Goal: Task Accomplishment & Management: Manage account settings

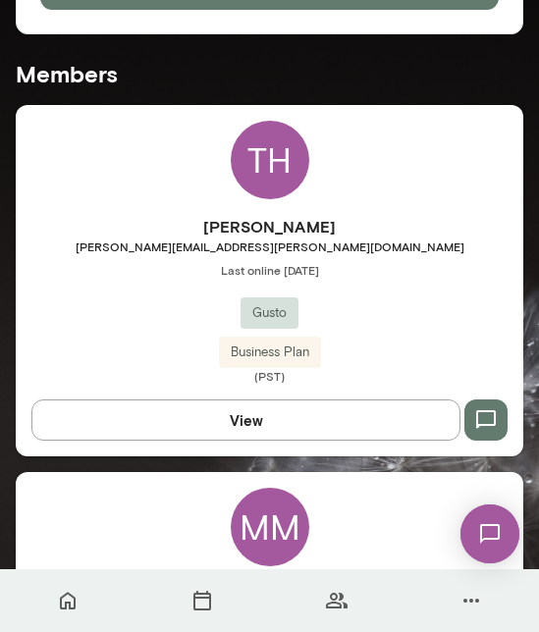
scroll to position [725, 0]
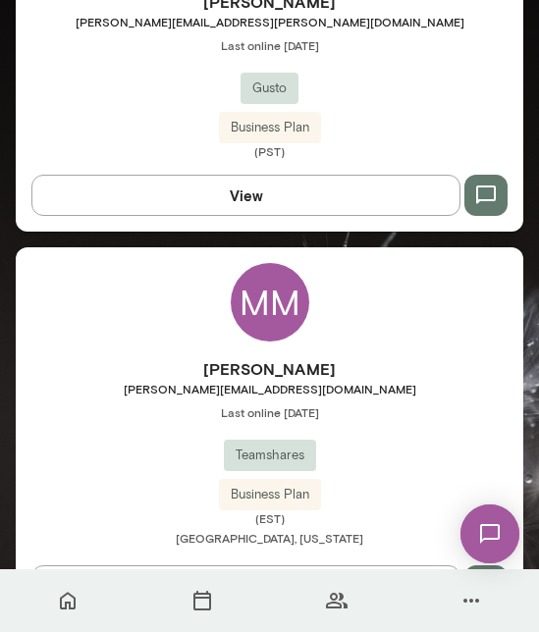
click at [274, 307] on div "MM" at bounding box center [270, 302] width 78 height 78
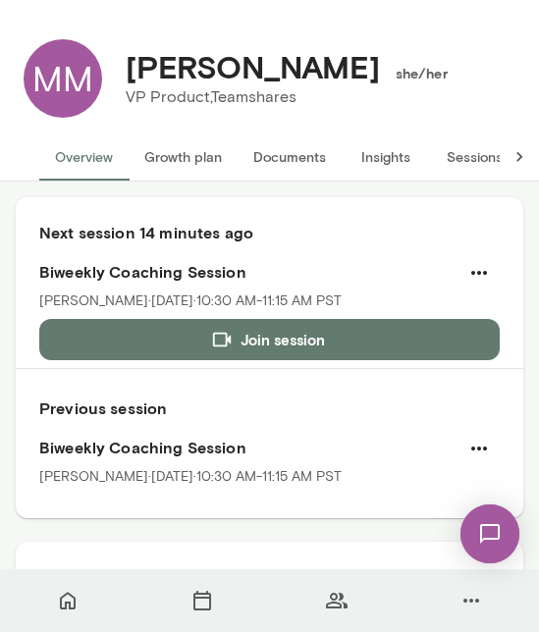
click at [189, 181] on button "Growth plan" at bounding box center [183, 156] width 109 height 47
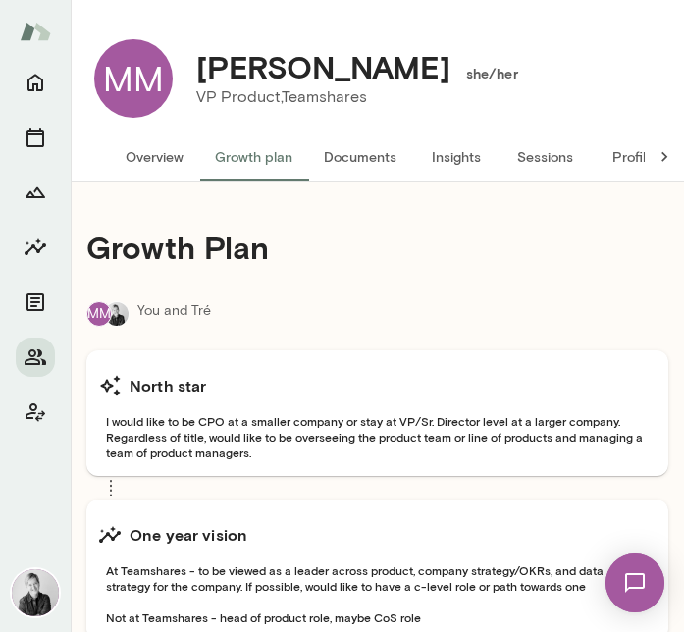
click at [159, 157] on button "Overview" at bounding box center [154, 156] width 89 height 47
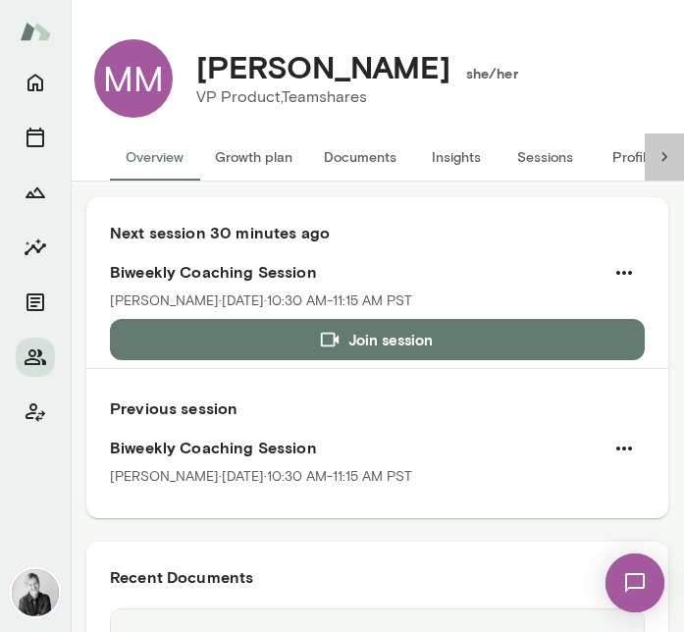
click at [654, 160] on icon at bounding box center [664, 157] width 20 height 20
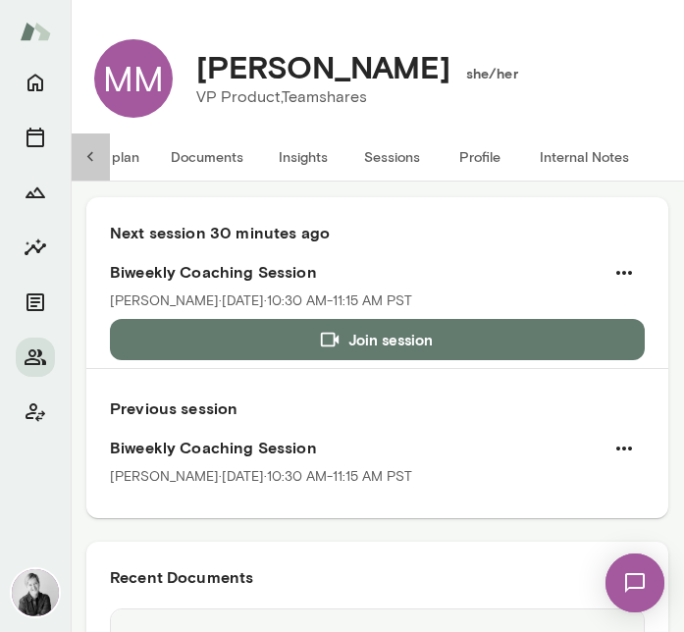
click at [89, 154] on icon at bounding box center [90, 157] width 6 height 10
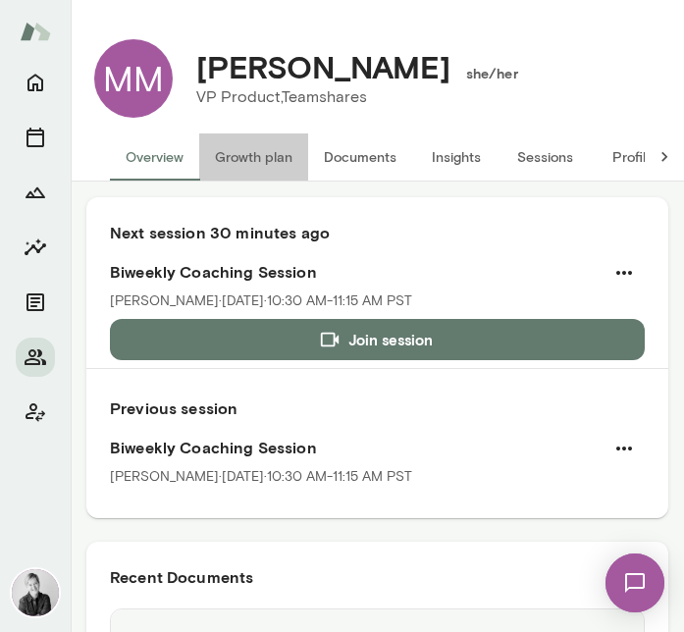
click at [246, 157] on button "Growth plan" at bounding box center [253, 156] width 109 height 47
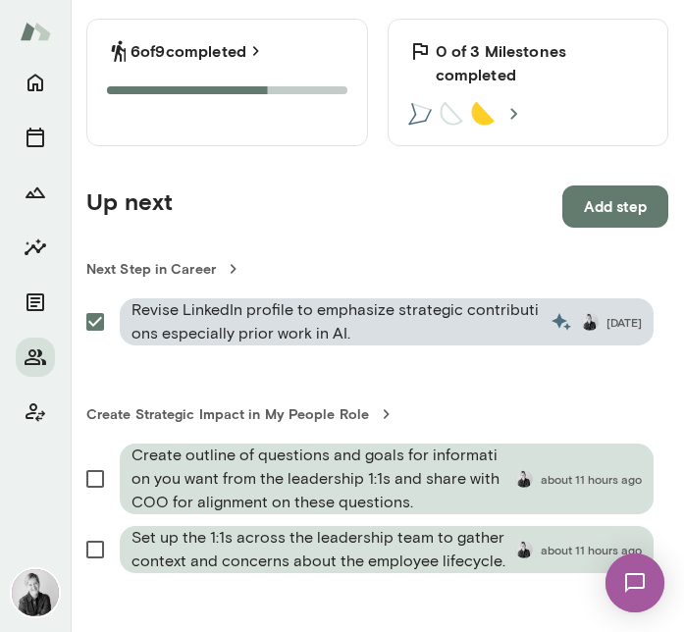
scroll to position [1052, 0]
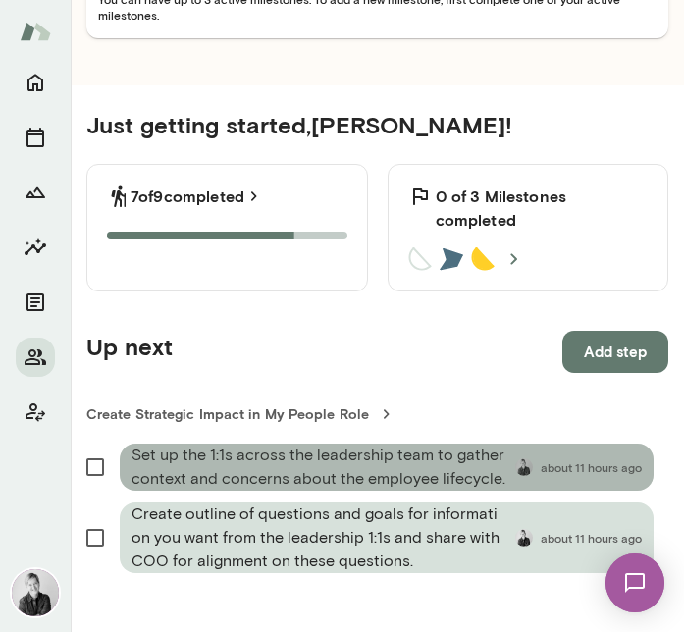
click at [396, 452] on span "Set up the 1:1s across the leadership team to gather context and concerns about…" at bounding box center [319, 467] width 376 height 47
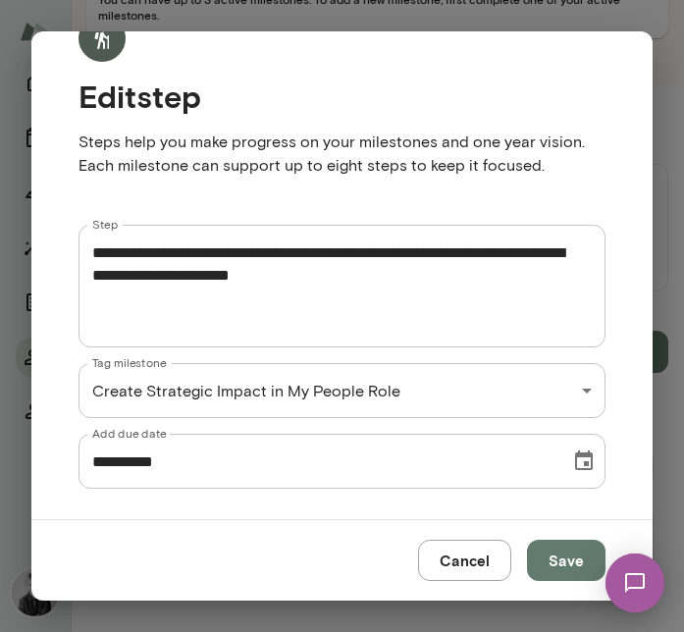
scroll to position [80, 0]
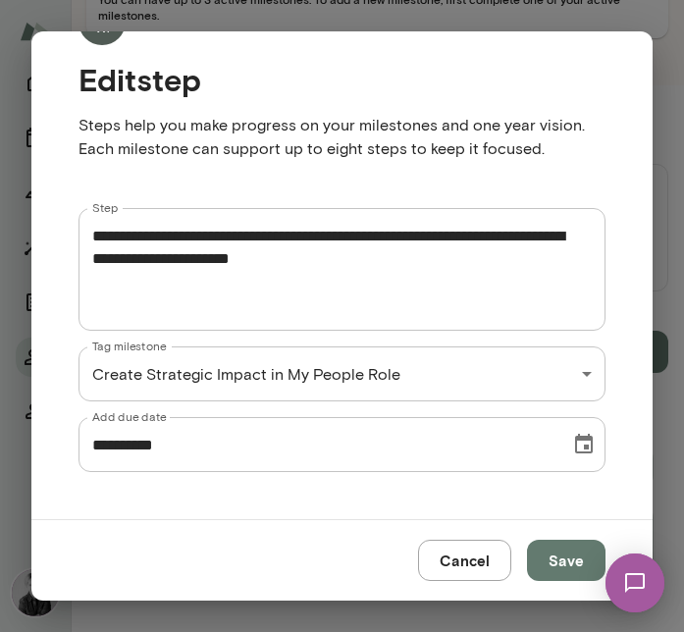
click at [575, 448] on icon "Choose date, selected date is Oct 7, 2025" at bounding box center [584, 444] width 18 height 20
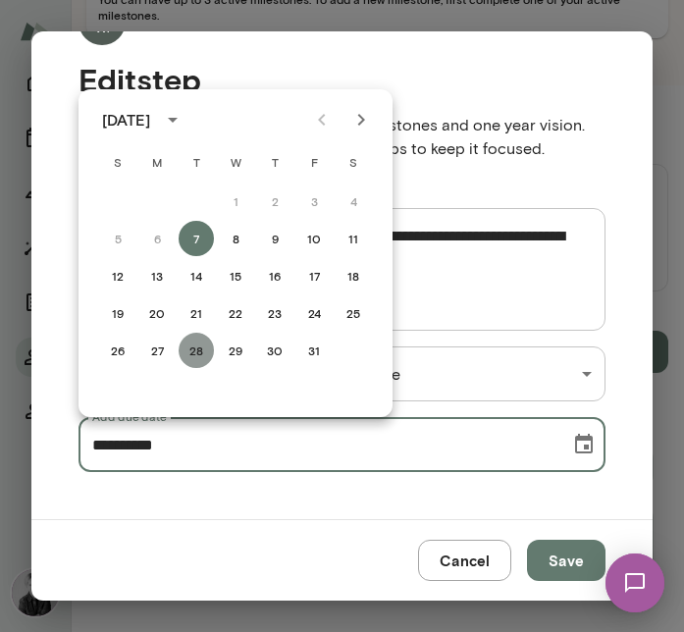
click at [194, 348] on button "28" at bounding box center [196, 350] width 35 height 35
type input "**********"
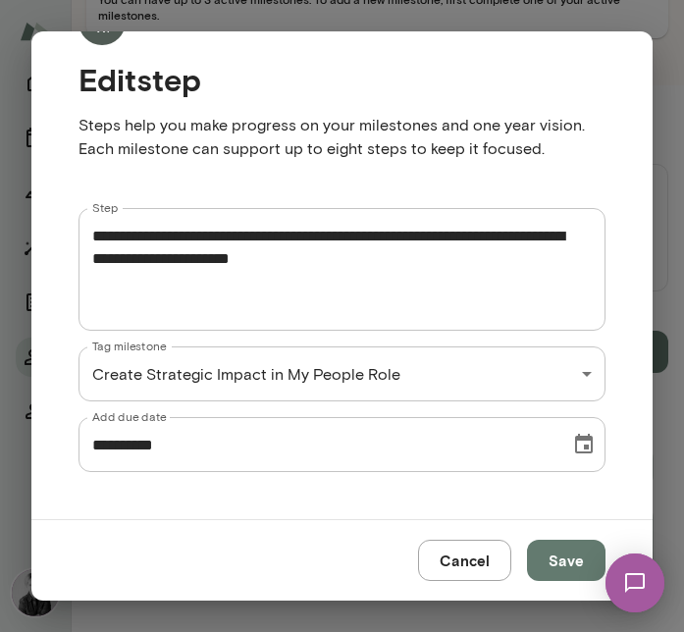
click at [548, 565] on button "Save" at bounding box center [566, 560] width 78 height 41
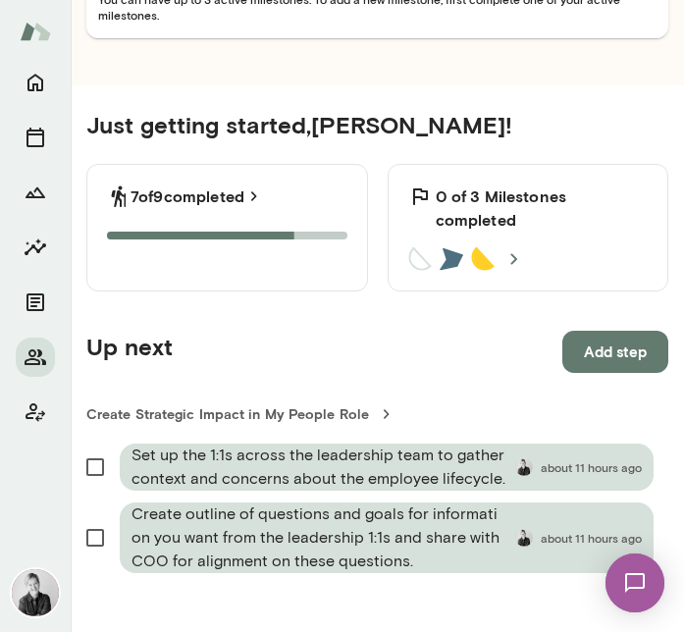
scroll to position [1028, 0]
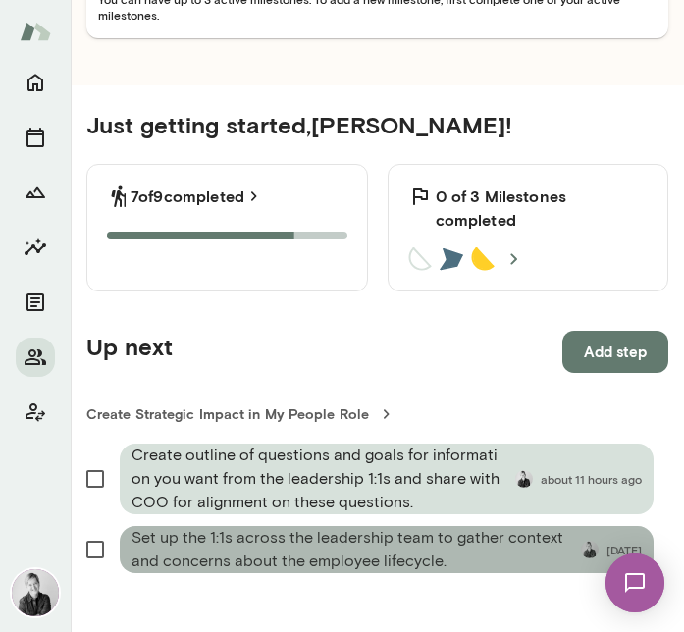
click at [435, 542] on span "Set up the 1:1s across the leadership team to gather context and concerns about…" at bounding box center [352, 549] width 442 height 47
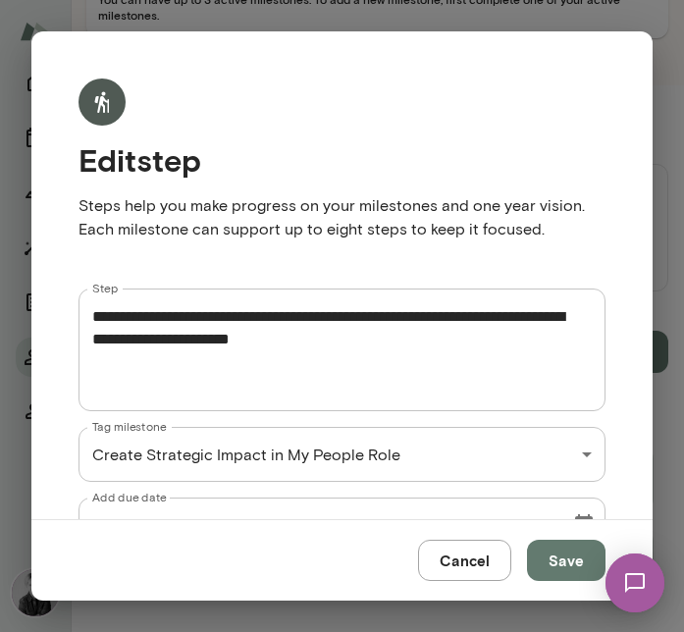
scroll to position [80, 0]
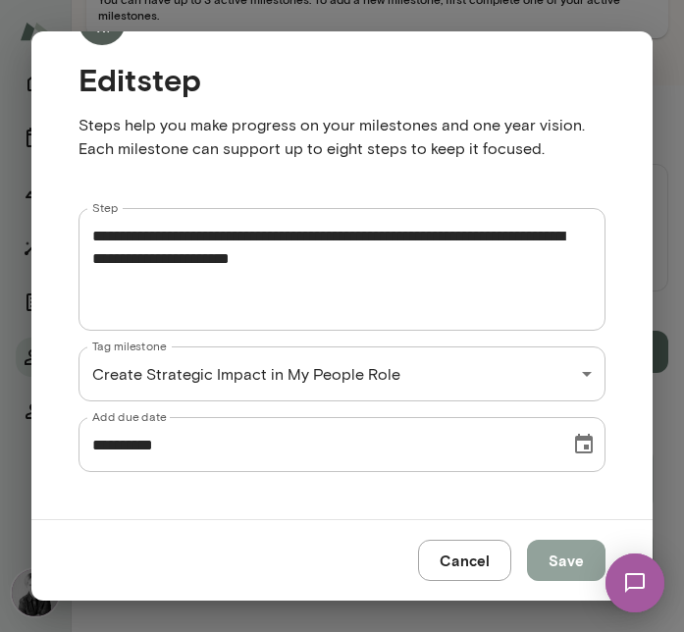
click at [553, 556] on button "Save" at bounding box center [566, 560] width 78 height 41
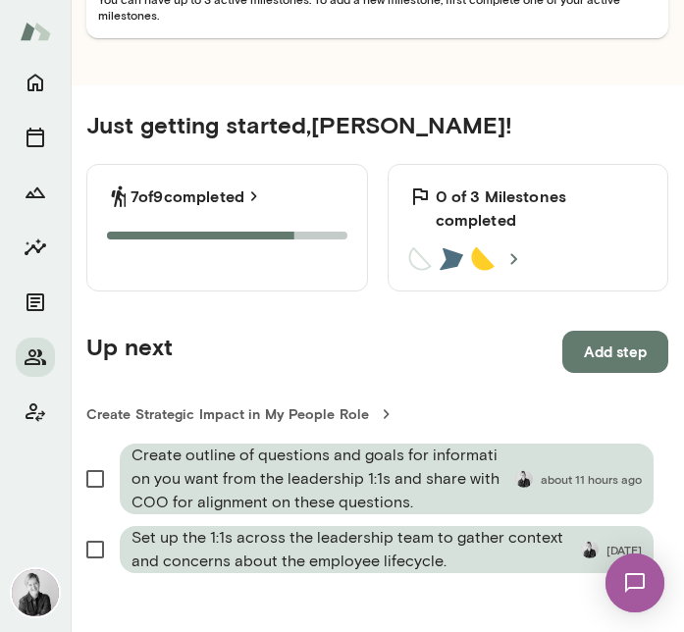
click at [422, 472] on span "Create outline of questions and goals for information you want from the leaders…" at bounding box center [319, 479] width 376 height 71
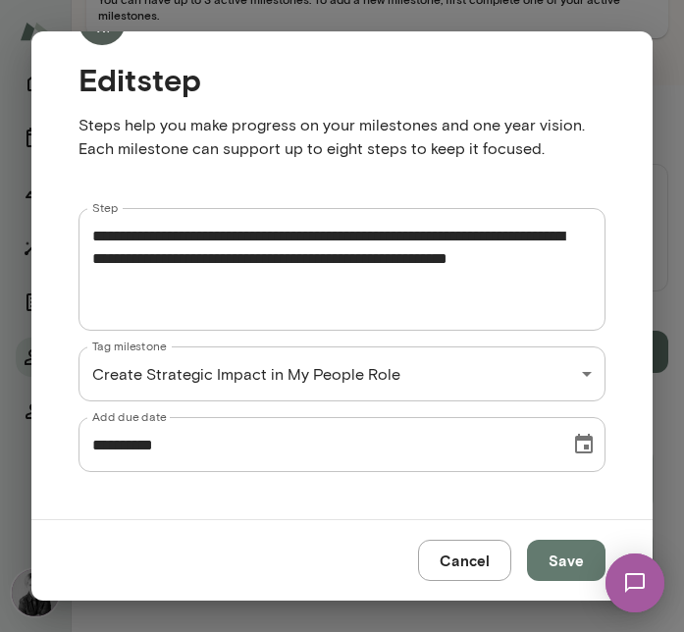
click at [588, 449] on div "**********" at bounding box center [341, 444] width 527 height 55
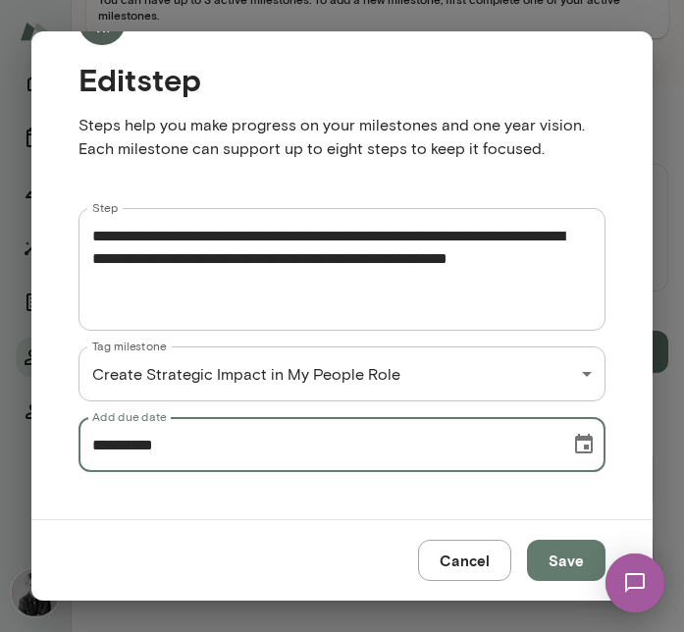
click at [575, 444] on icon "Choose date, selected date is Oct 7, 2025" at bounding box center [584, 444] width 18 height 20
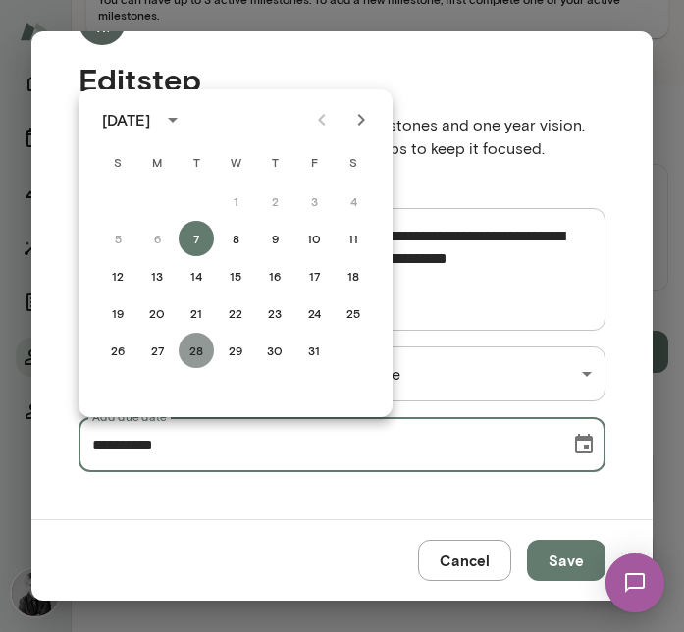
click at [202, 338] on button "28" at bounding box center [196, 350] width 35 height 35
type input "**********"
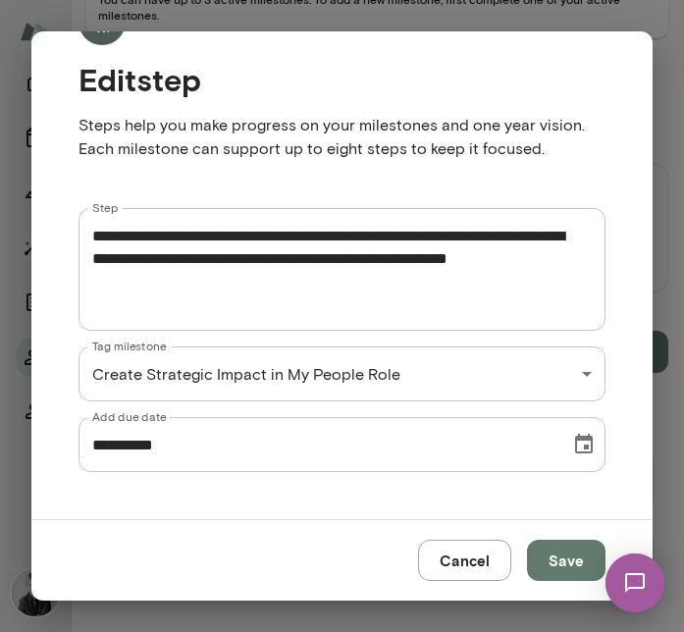
click at [570, 557] on button "Save" at bounding box center [566, 560] width 78 height 41
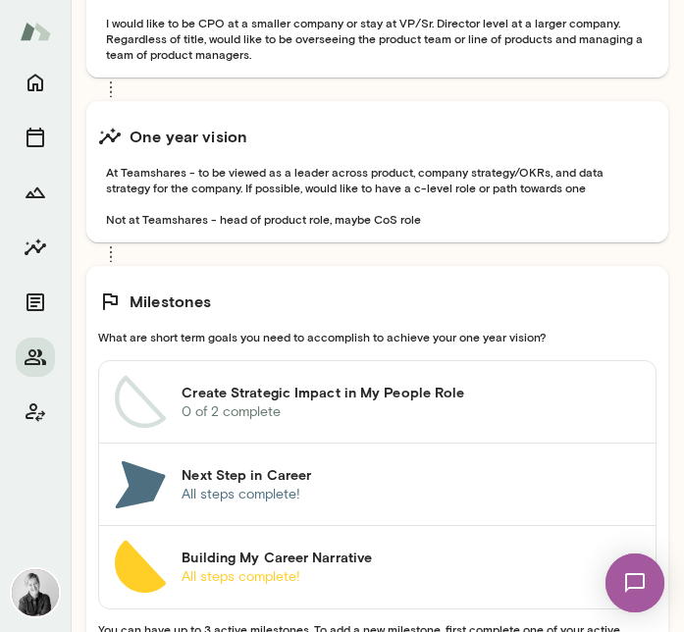
scroll to position [0, 0]
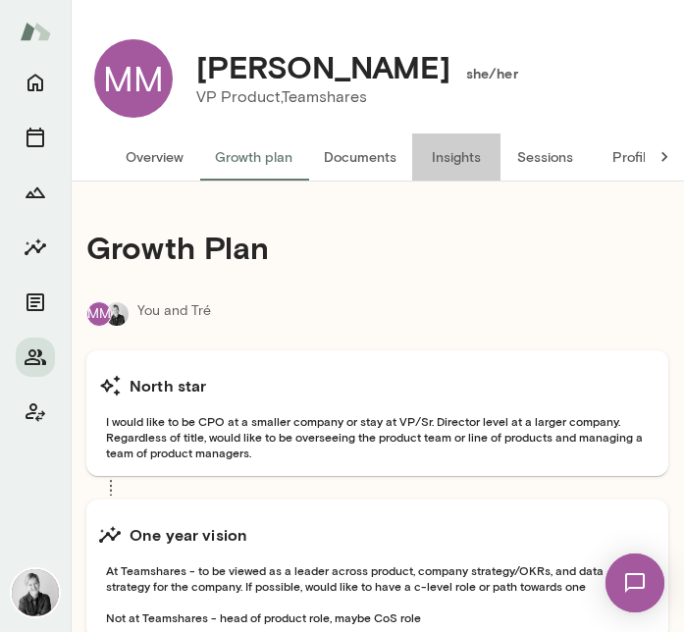
click at [459, 156] on button "Insights" at bounding box center [456, 156] width 88 height 47
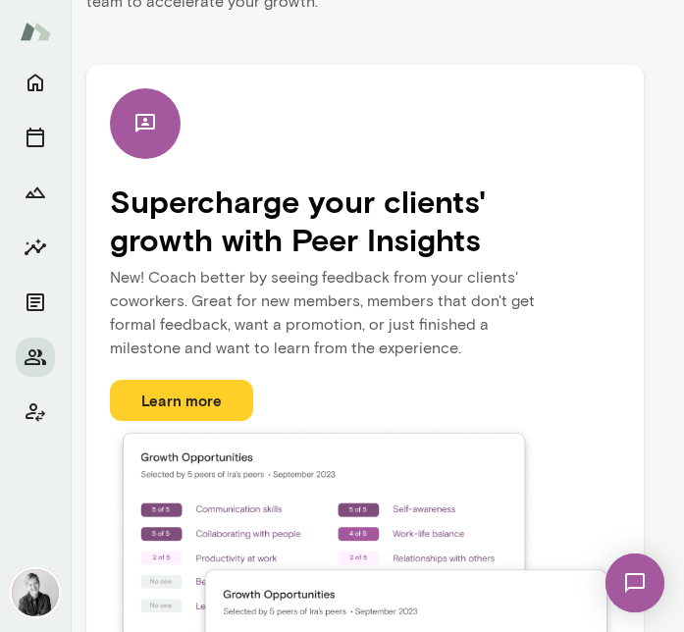
scroll to position [358, 0]
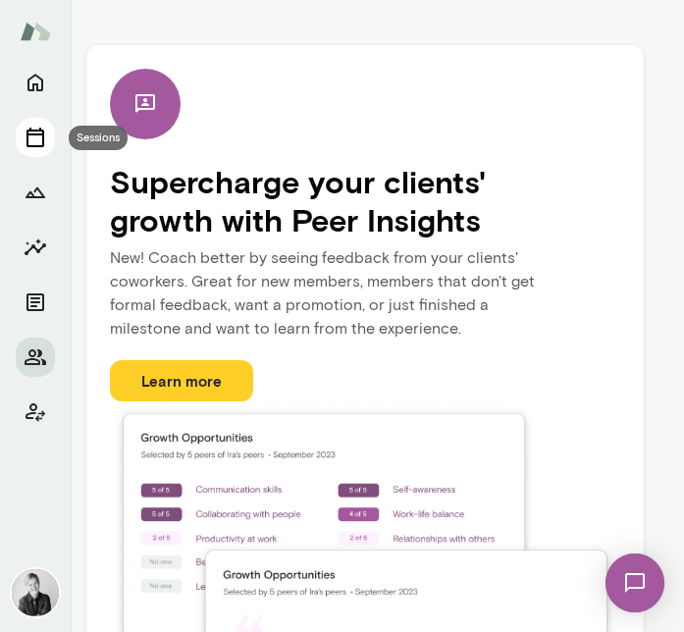
click at [26, 135] on icon "Sessions" at bounding box center [35, 138] width 18 height 20
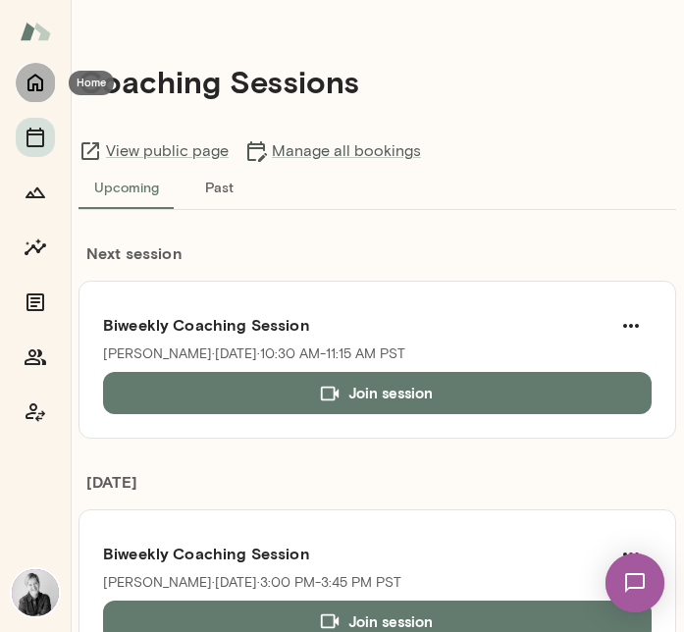
click at [36, 79] on icon "Home" at bounding box center [36, 83] width 24 height 24
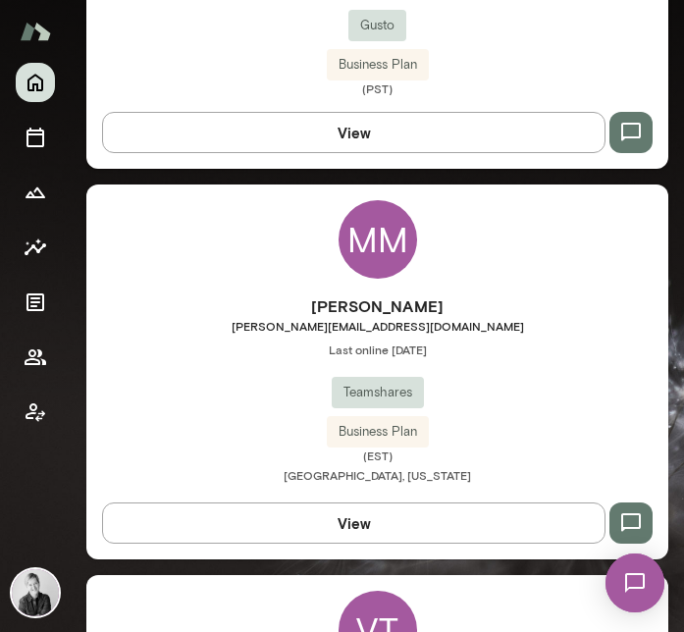
scroll to position [806, 0]
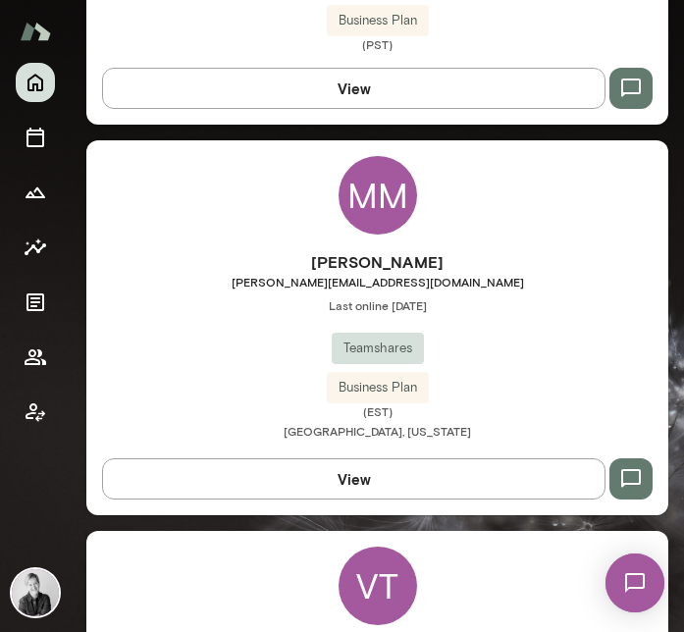
click at [372, 206] on div "MM" at bounding box center [378, 195] width 78 height 78
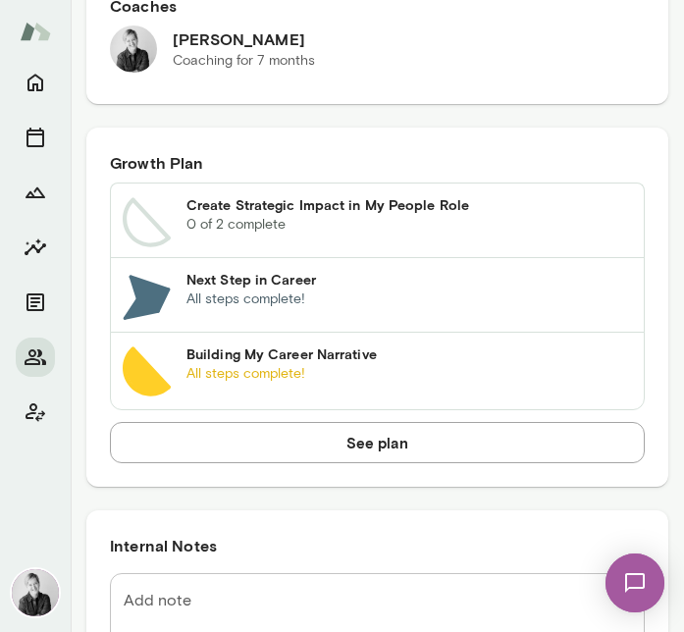
scroll to position [1427, 0]
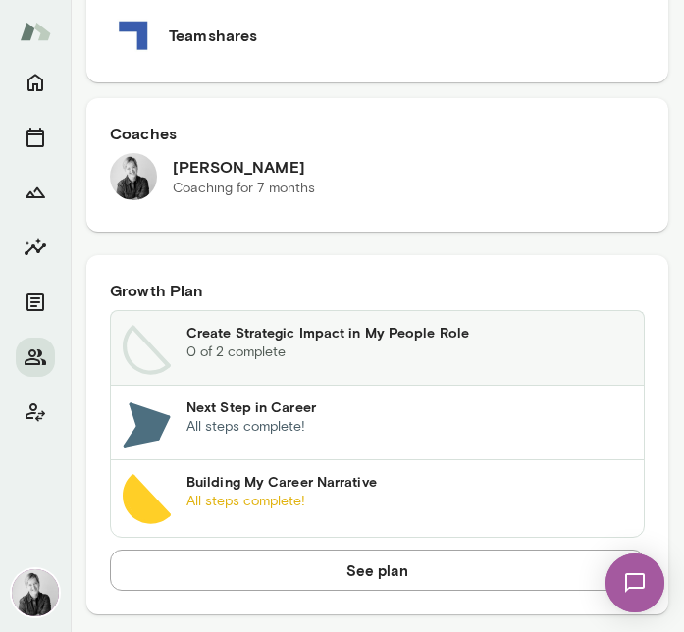
click at [331, 323] on h6 "Create Strategic Impact in My People Role" at bounding box center [408, 333] width 445 height 20
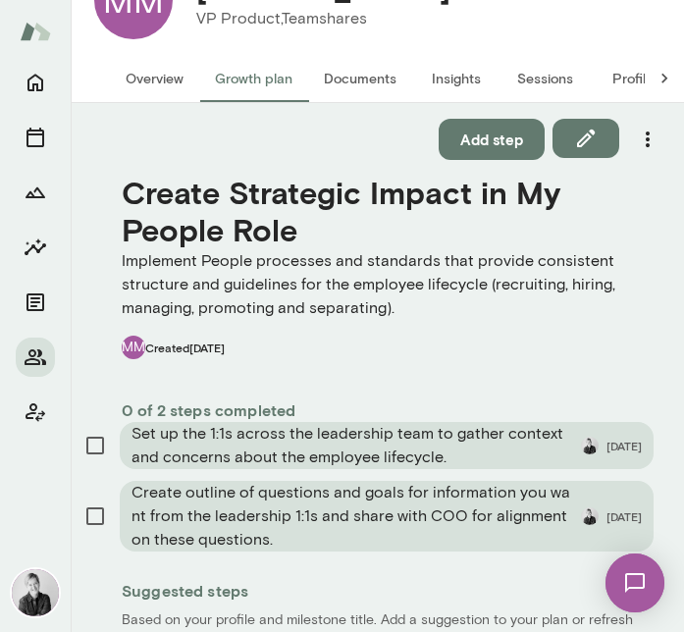
scroll to position [12, 0]
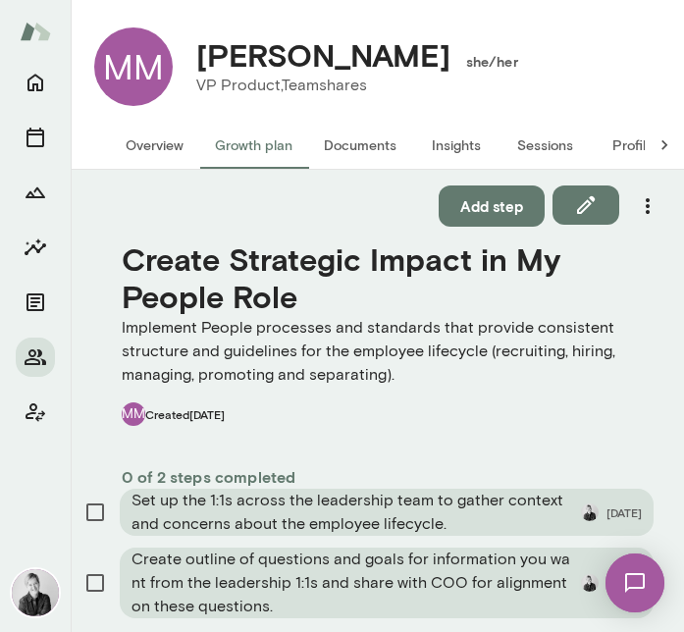
click at [575, 212] on icon "button" at bounding box center [586, 205] width 24 height 24
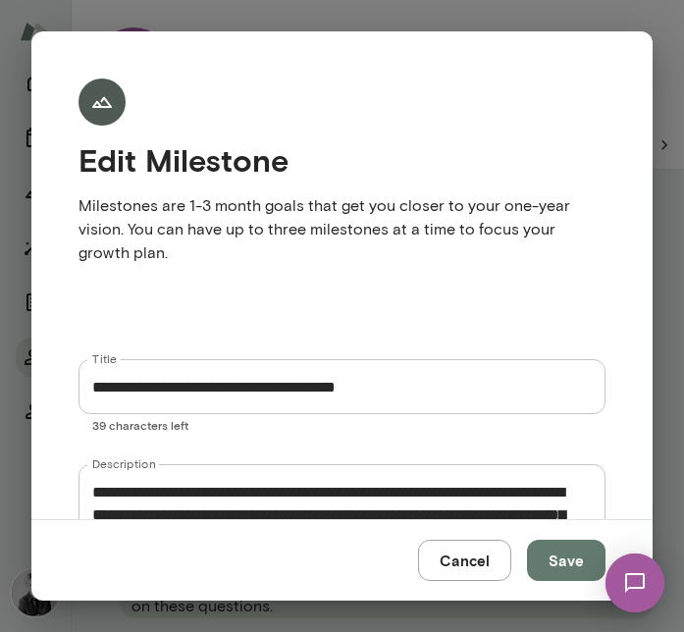
scroll to position [115, 0]
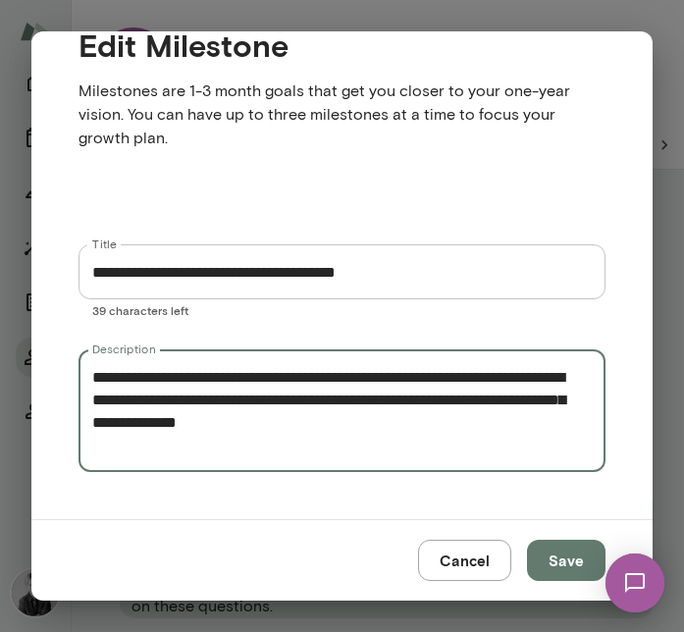
drag, startPoint x: 375, startPoint y: 438, endPoint x: 35, endPoint y: 357, distance: 348.9
click at [35, 357] on div "**********" at bounding box center [341, 275] width 621 height 488
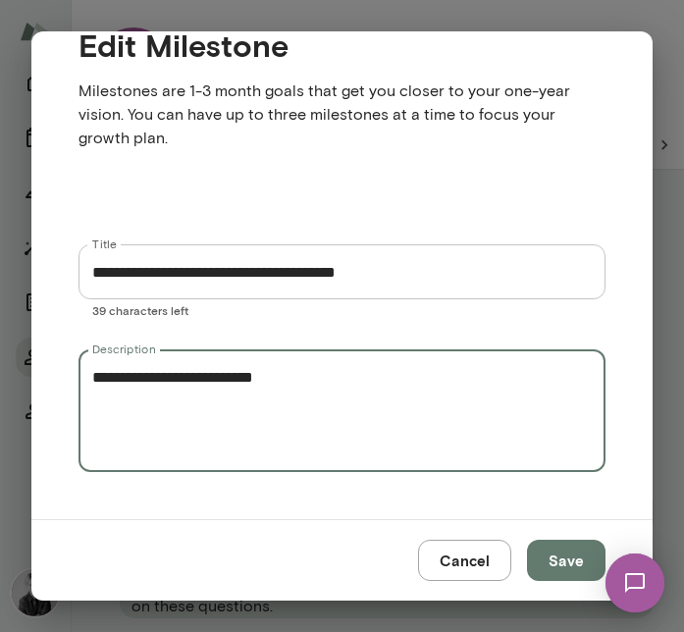
click at [447, 275] on input "**********" at bounding box center [341, 271] width 527 height 55
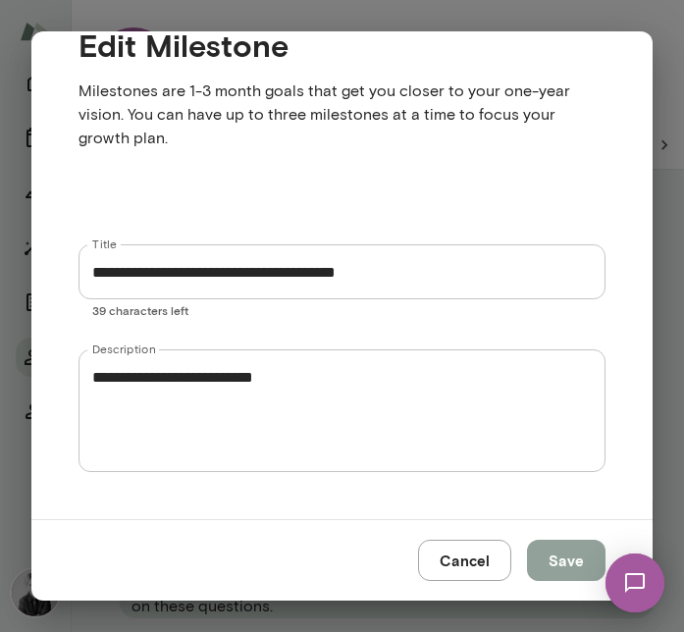
click at [562, 566] on button "Save" at bounding box center [566, 560] width 78 height 41
type textarea "**********"
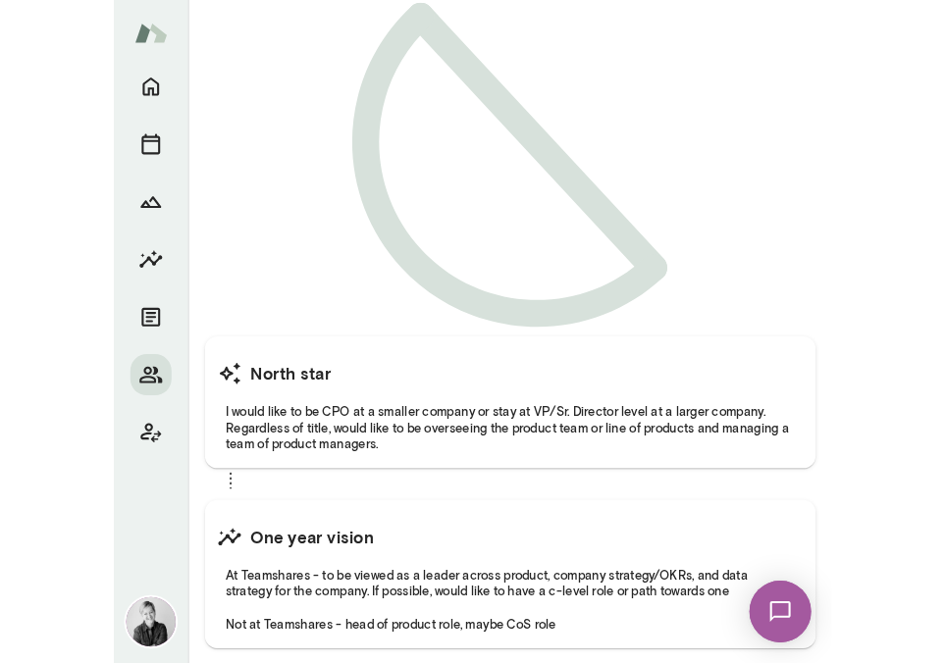
scroll to position [0, 0]
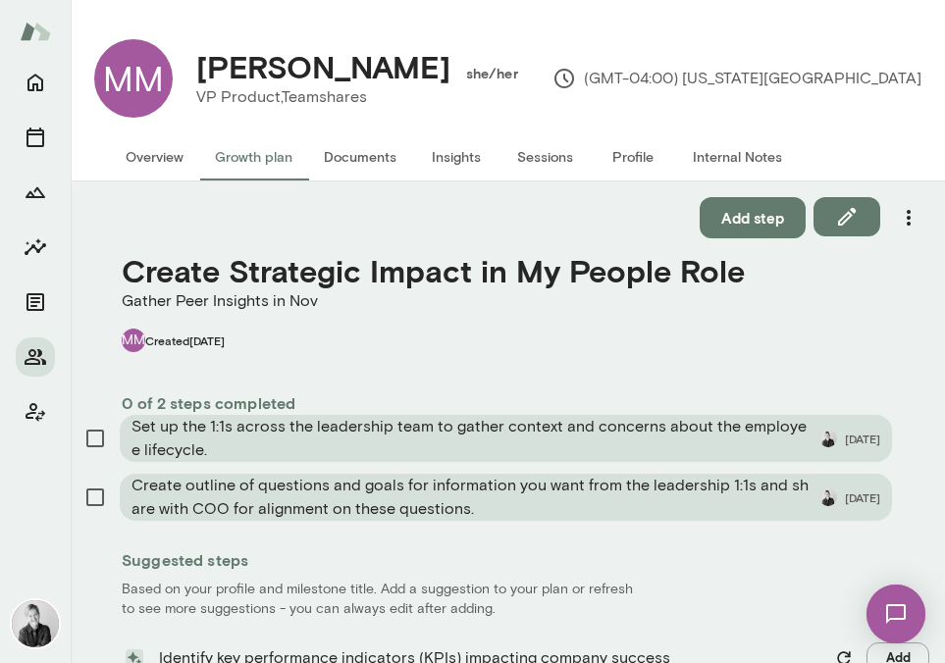
click at [574, 375] on div "Create Strategic Impact in My People Role Gather Peer Insights in Nov MM Create…" at bounding box center [526, 333] width 808 height 163
click at [339, 161] on button "Documents" at bounding box center [360, 156] width 104 height 47
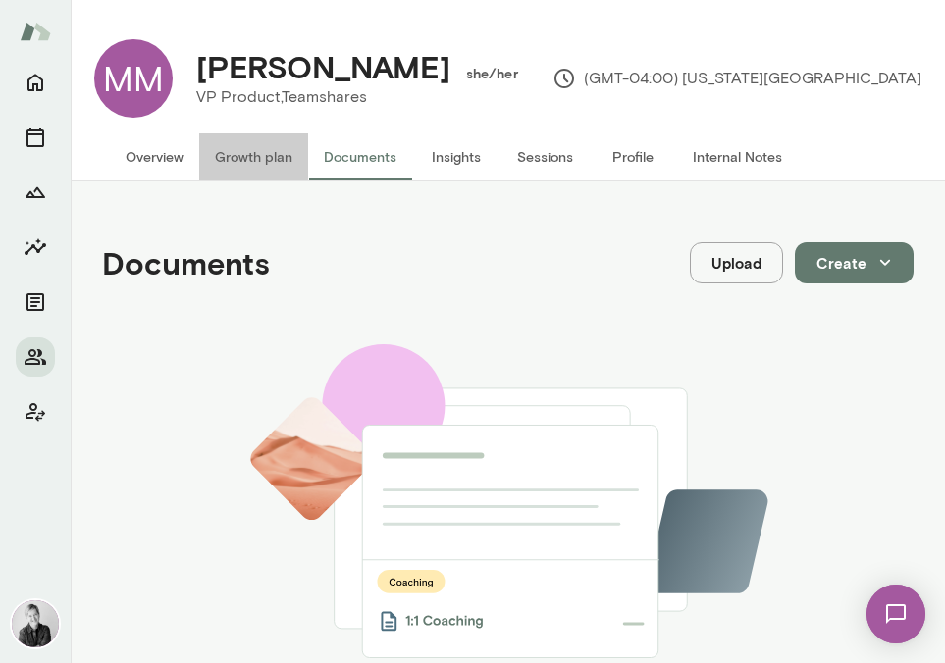
click at [256, 162] on button "Growth plan" at bounding box center [253, 156] width 109 height 47
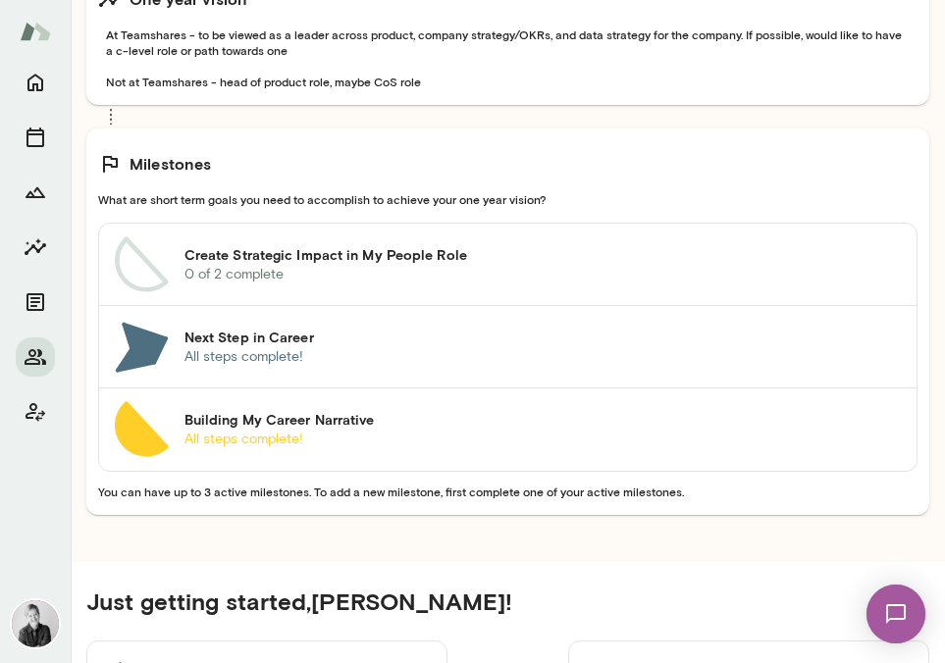
scroll to position [621, 0]
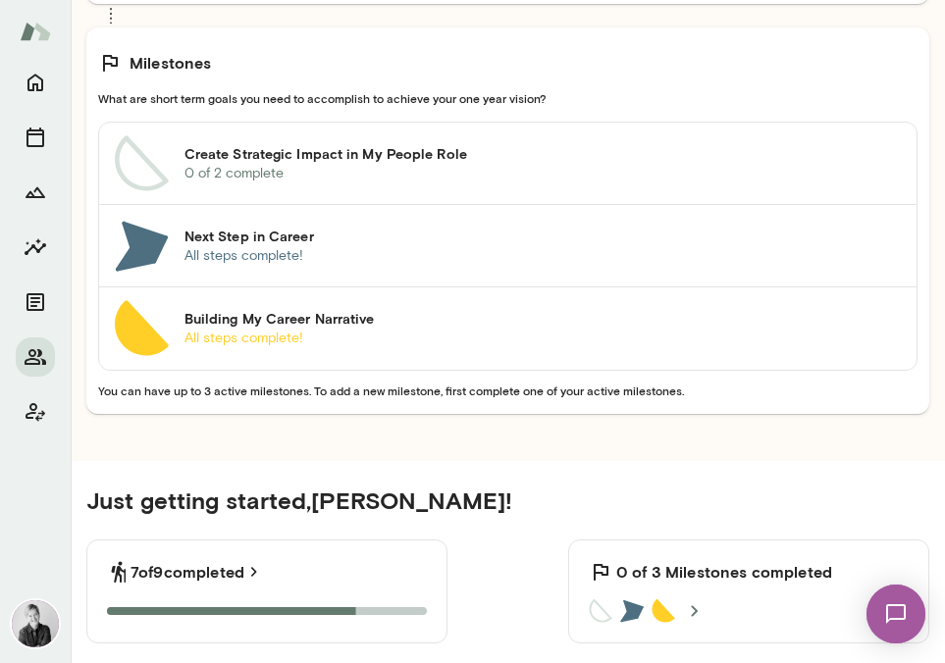
click at [325, 188] on link "Create Strategic Impact in My People Role 0 of 2 complete" at bounding box center [507, 164] width 817 height 82
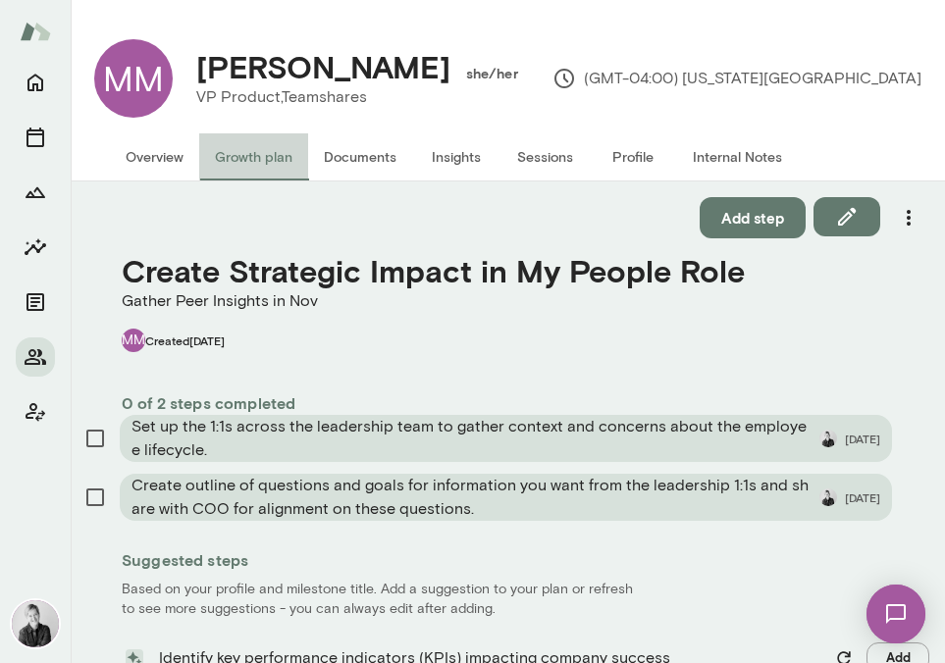
click at [247, 166] on button "Growth plan" at bounding box center [253, 156] width 109 height 47
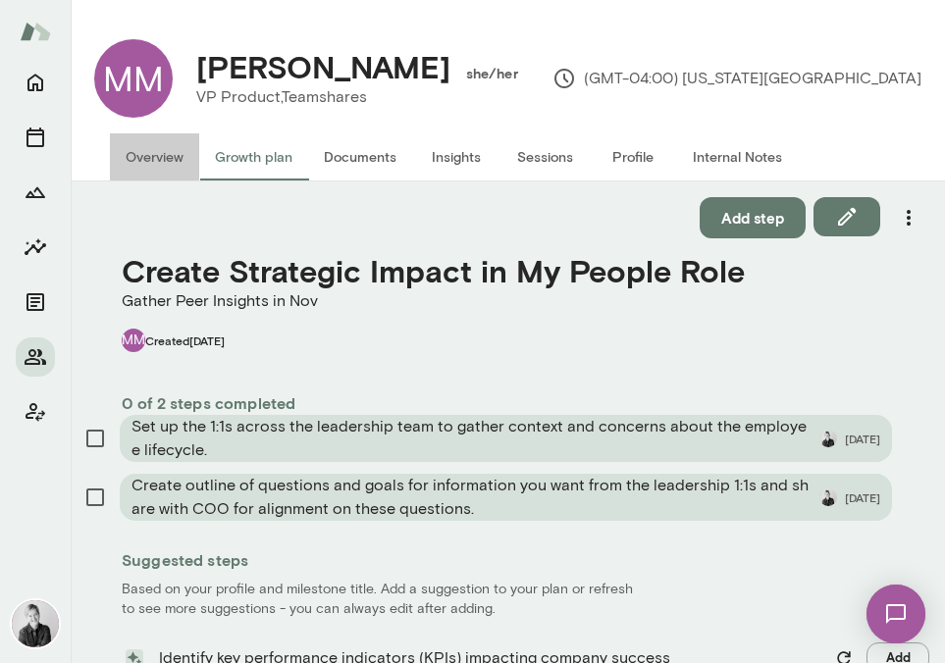
click at [170, 155] on button "Overview" at bounding box center [154, 156] width 89 height 47
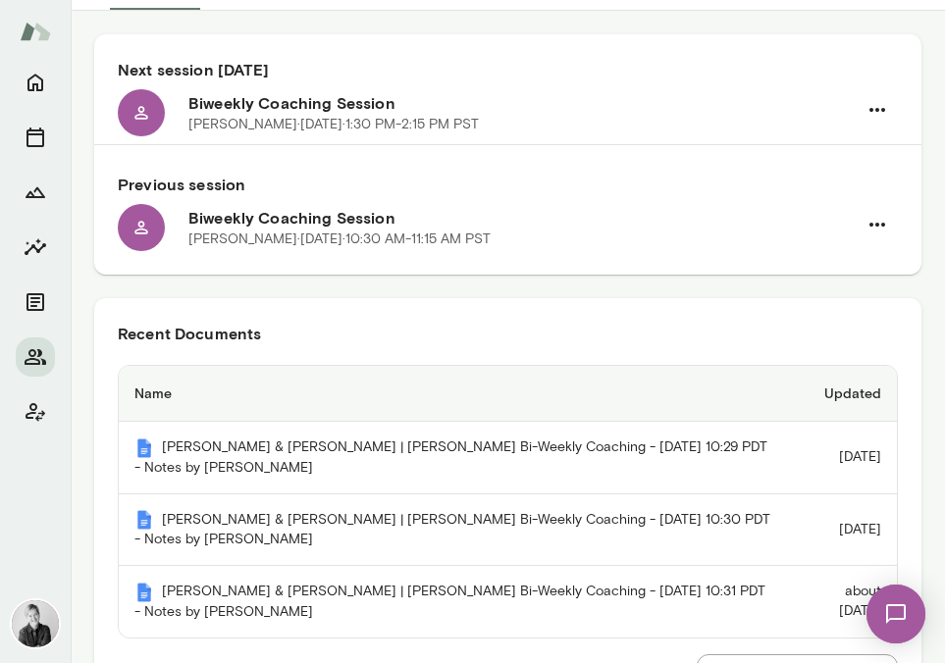
scroll to position [68, 0]
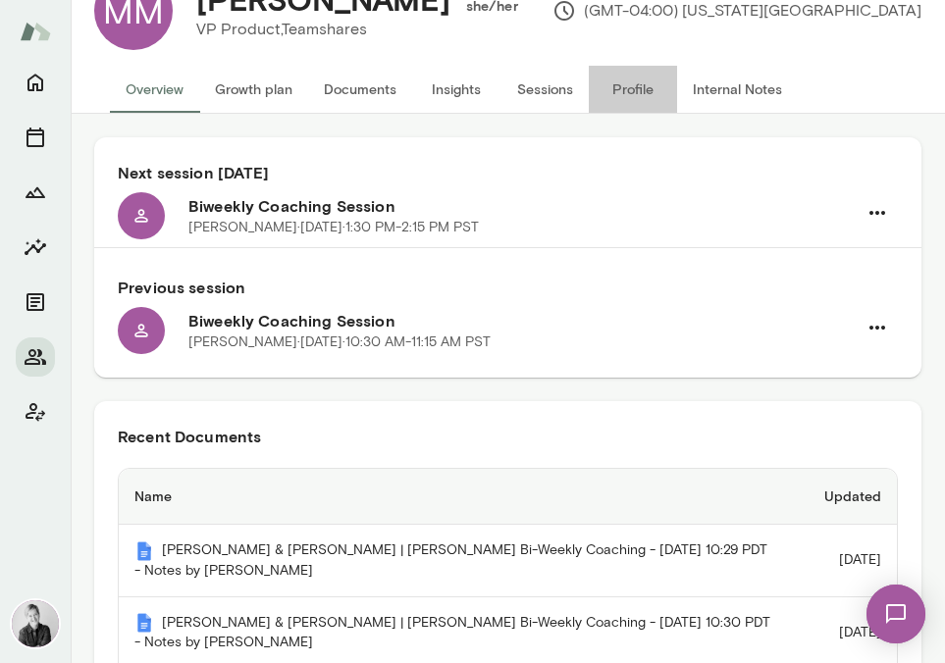
click at [616, 93] on button "Profile" at bounding box center [633, 89] width 88 height 47
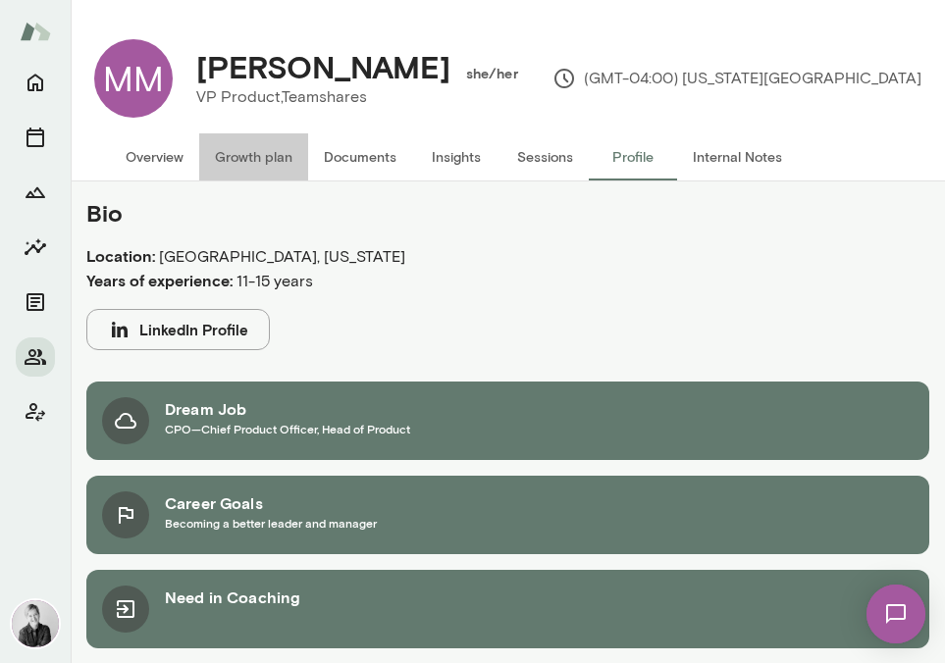
click at [247, 152] on button "Growth plan" at bounding box center [253, 156] width 109 height 47
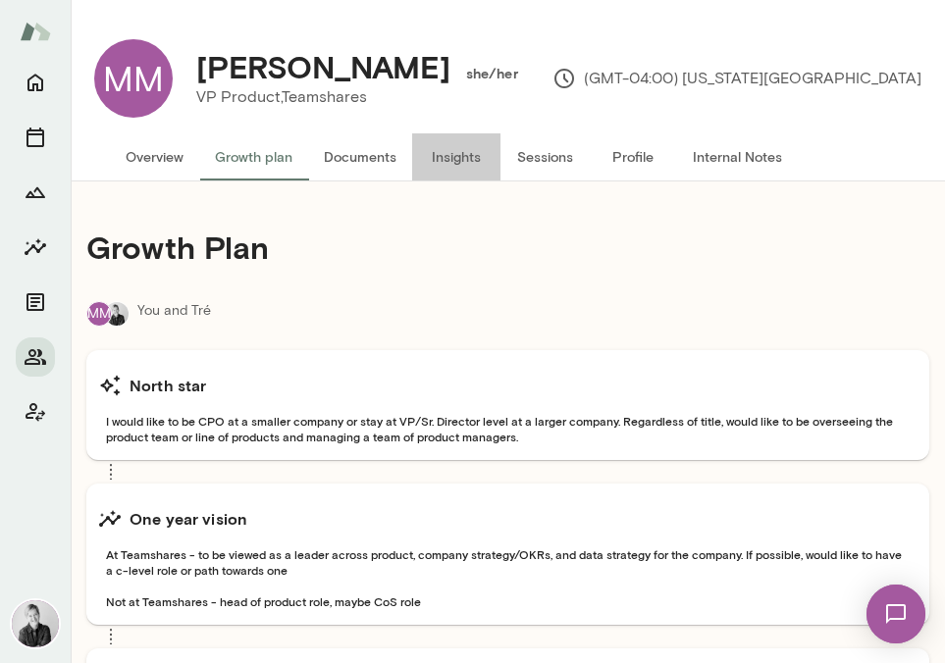
click at [449, 157] on button "Insights" at bounding box center [456, 156] width 88 height 47
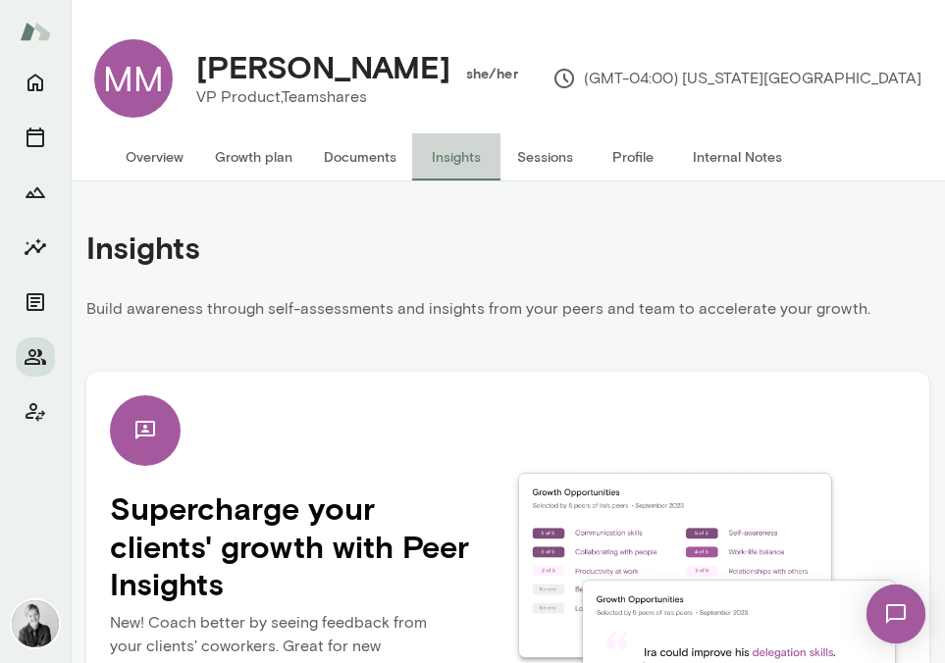
click at [444, 154] on button "Insights" at bounding box center [456, 156] width 88 height 47
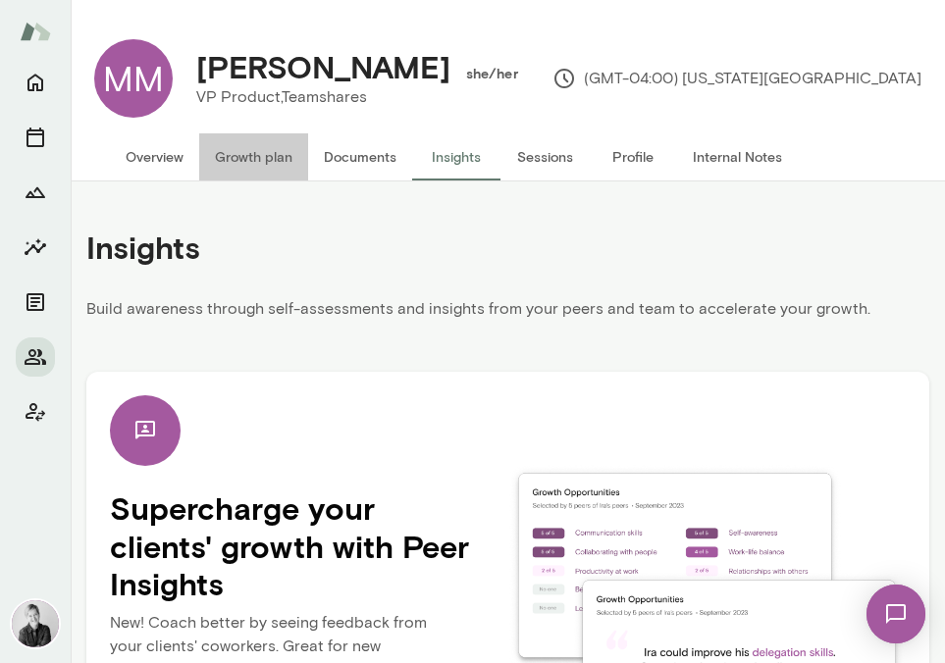
click at [259, 159] on button "Growth plan" at bounding box center [253, 156] width 109 height 47
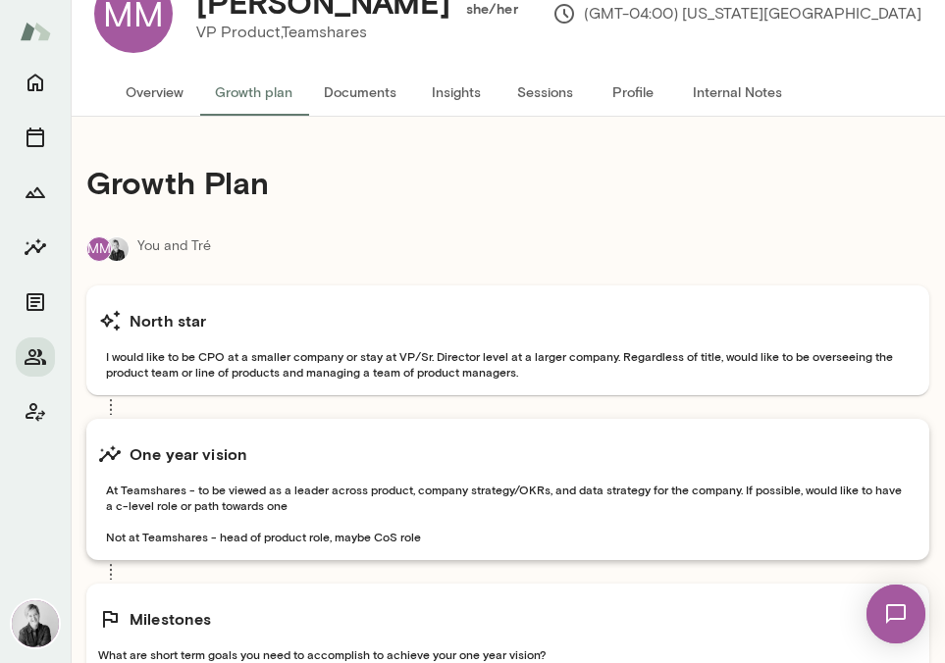
scroll to position [500, 0]
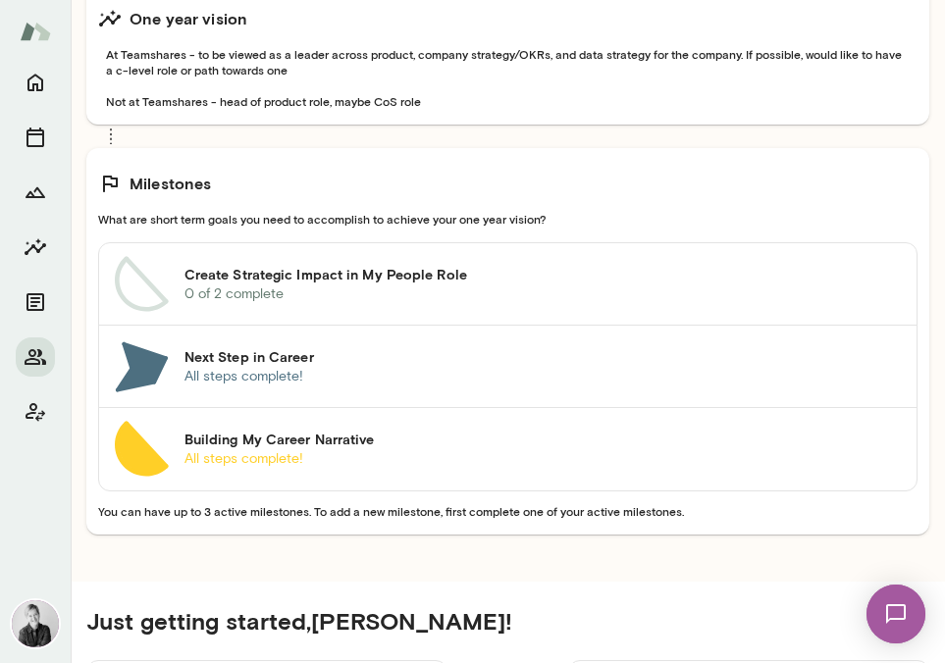
click at [193, 185] on h6 "Milestones" at bounding box center [171, 184] width 82 height 24
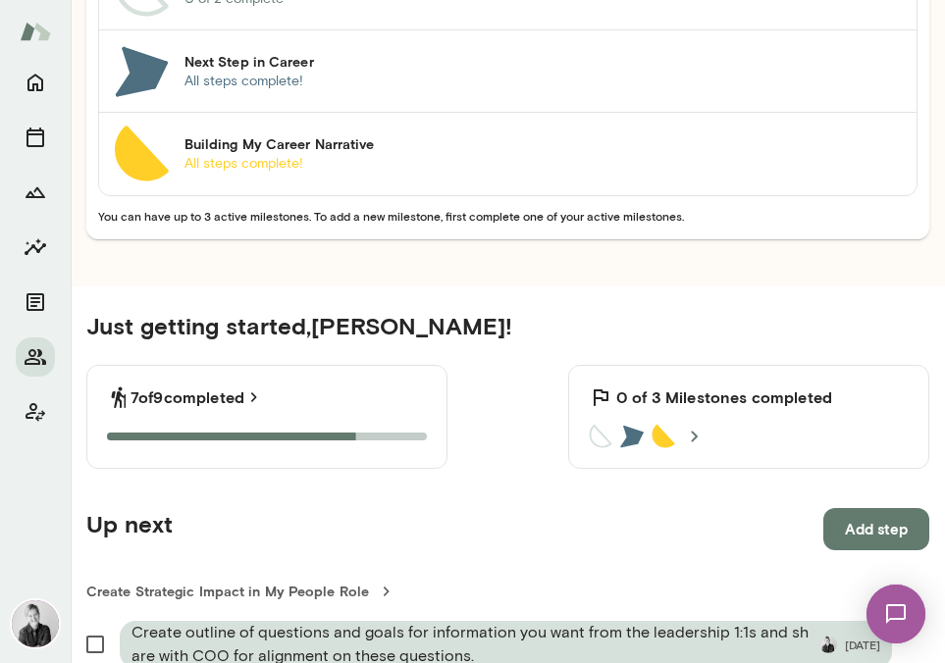
scroll to position [874, 0]
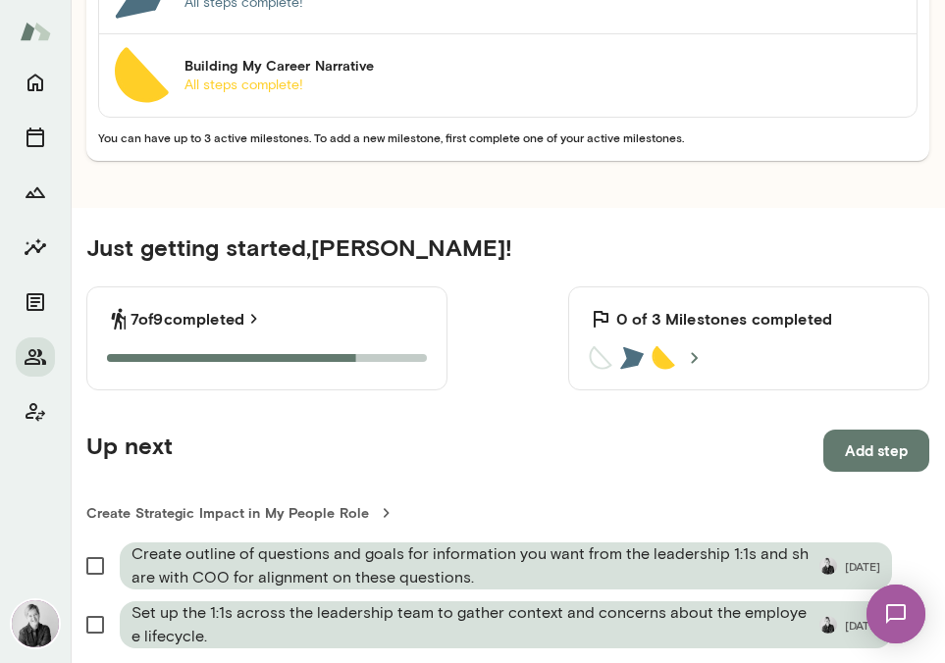
click at [655, 339] on div "0 of 3 Milestones completed 0 of 3 Milestones completed" at bounding box center [748, 339] width 361 height 104
click at [691, 353] on icon at bounding box center [694, 358] width 7 height 11
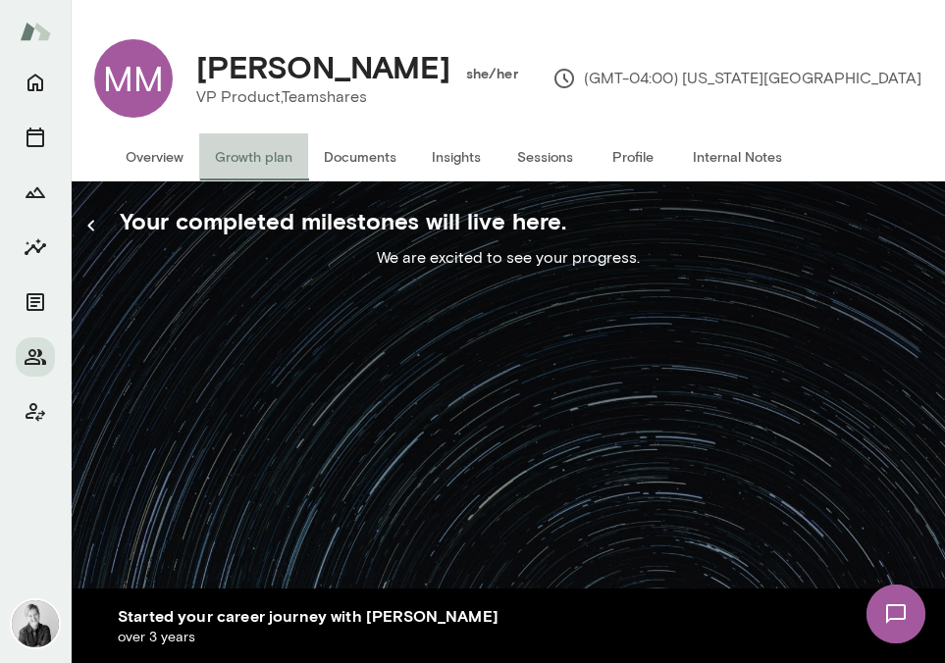
click at [257, 158] on button "Growth plan" at bounding box center [253, 156] width 109 height 47
click at [86, 227] on icon "button" at bounding box center [91, 226] width 24 height 24
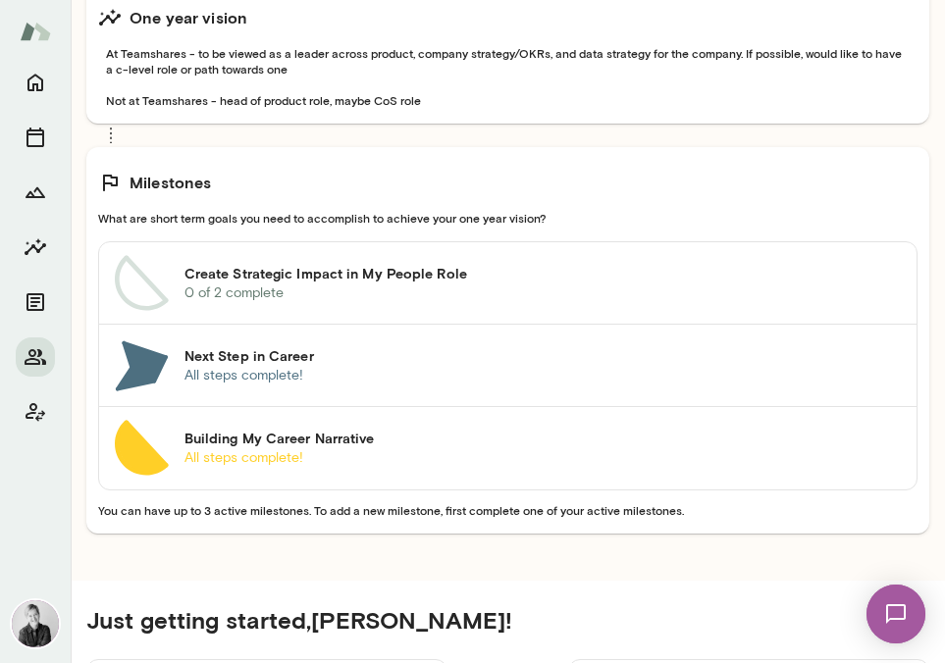
scroll to position [551, 0]
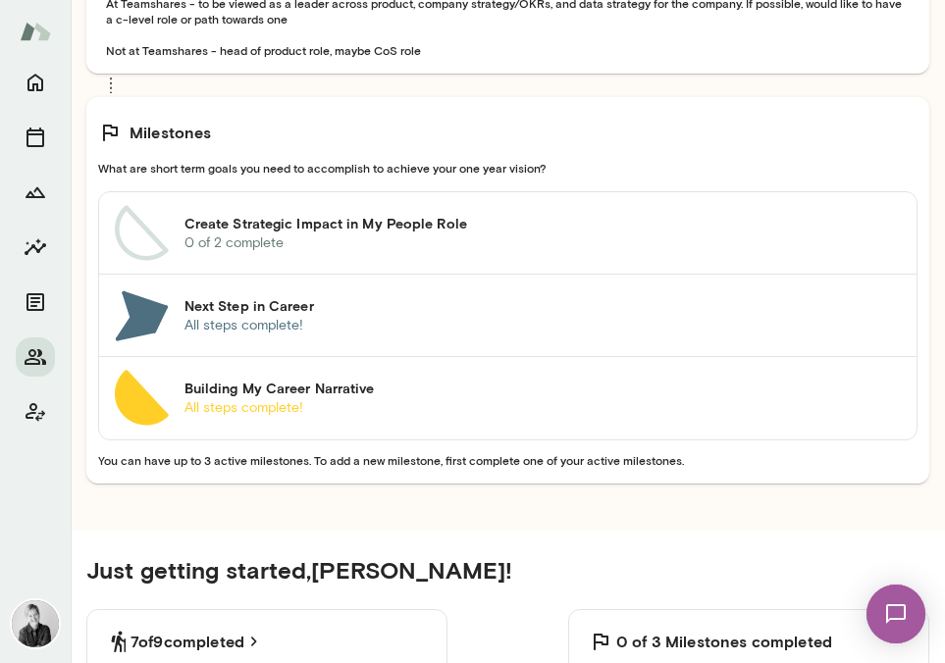
click at [315, 240] on p "0 of 2 complete" at bounding box center [542, 244] width 716 height 20
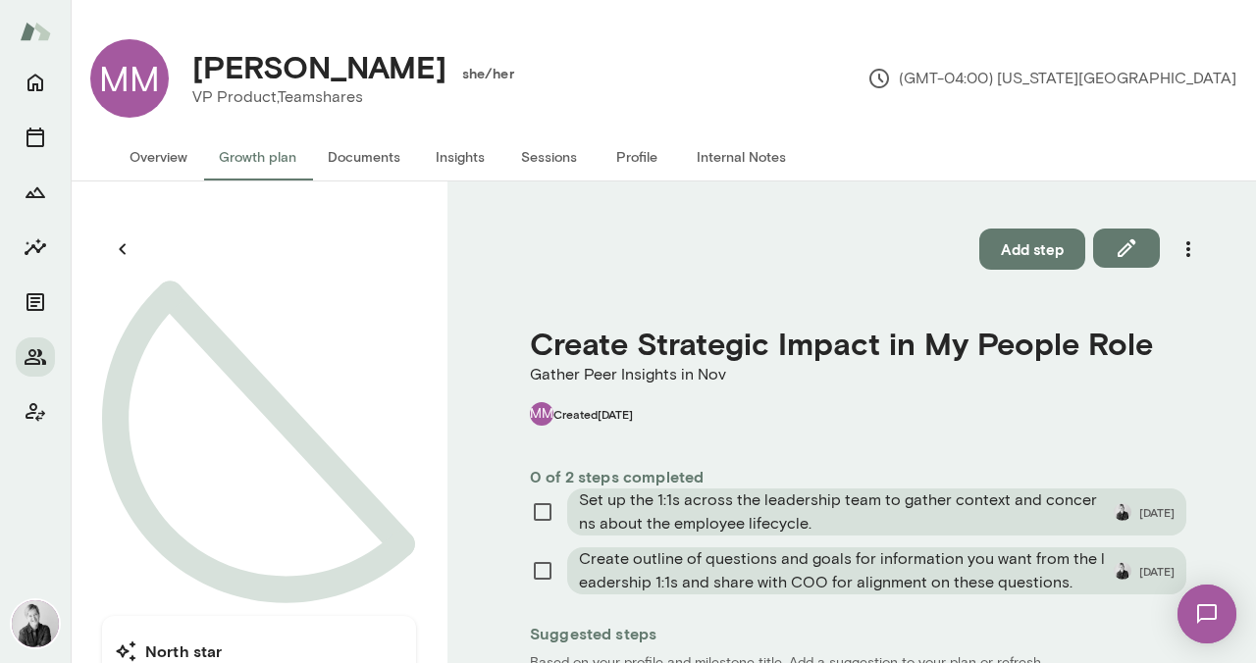
click at [1014, 246] on button "Add step" at bounding box center [1032, 249] width 106 height 41
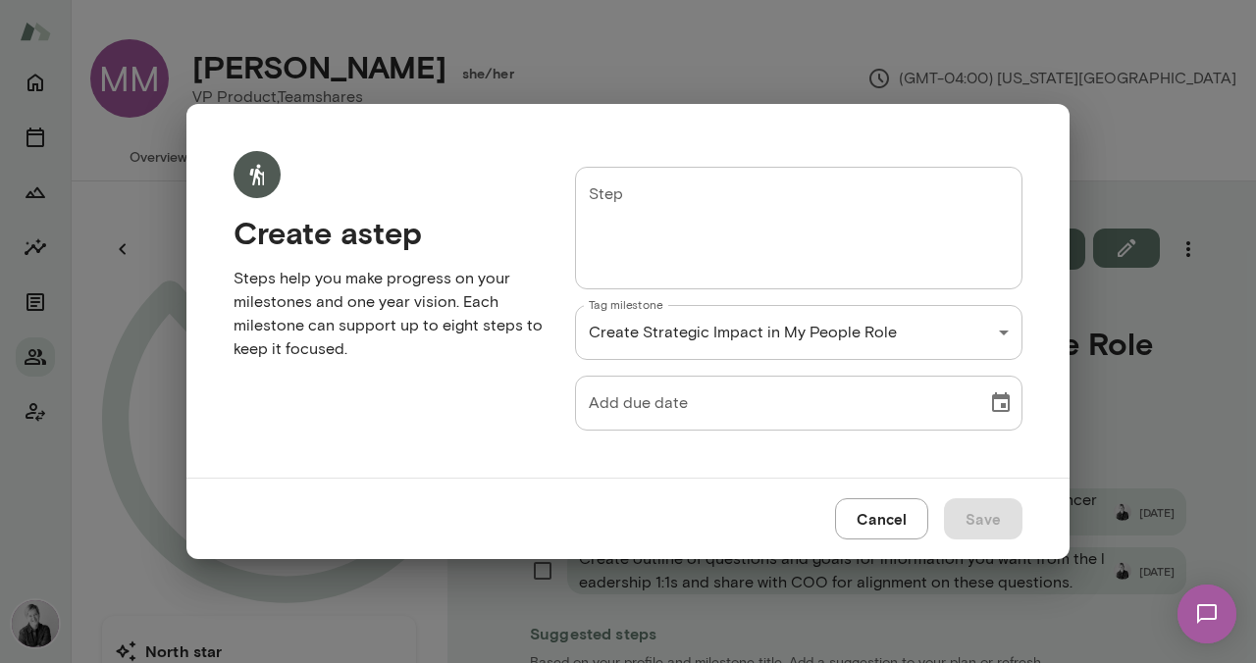
click at [843, 222] on textarea "Step" at bounding box center [799, 228] width 420 height 90
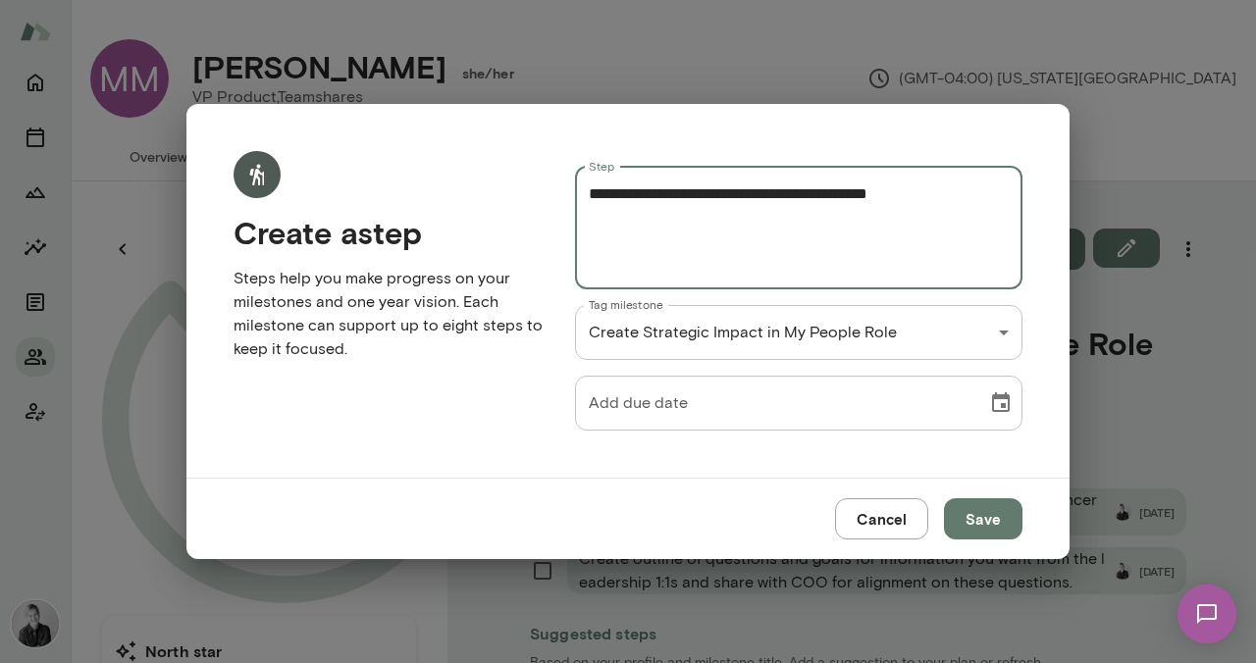
type textarea "**********"
click at [996, 395] on icon "Choose date" at bounding box center [1001, 402] width 18 height 20
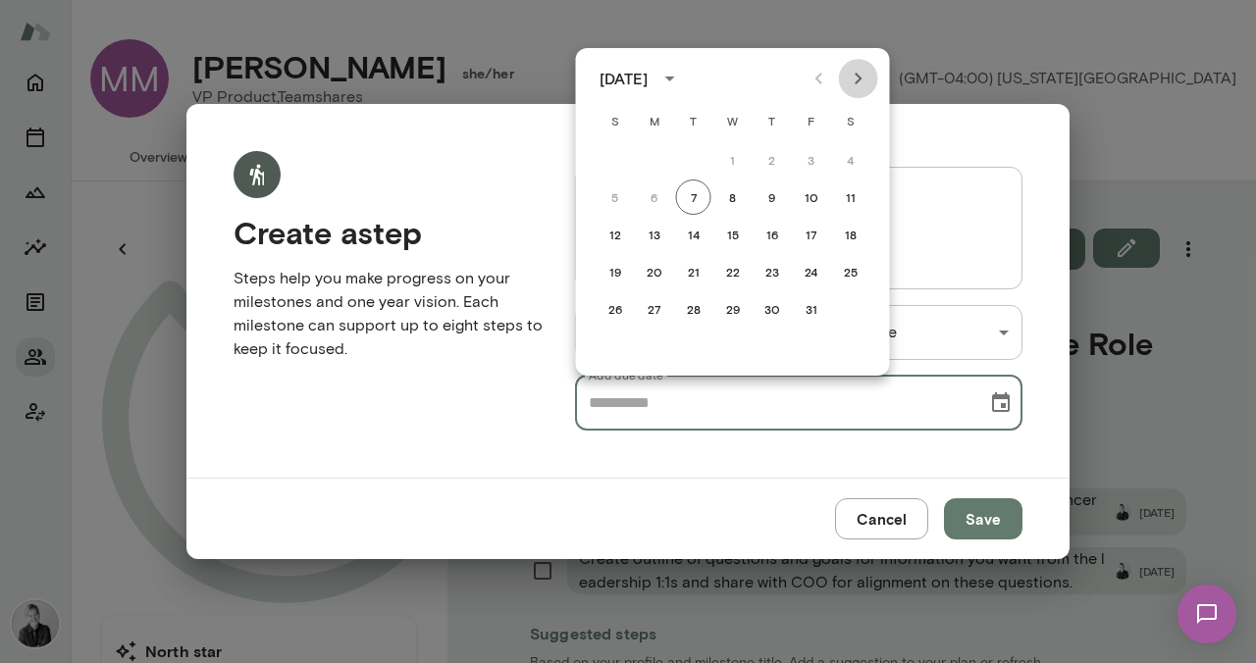
click at [858, 87] on icon "Next month" at bounding box center [859, 79] width 24 height 24
click at [694, 195] on button "4" at bounding box center [693, 197] width 35 height 35
type input "**********"
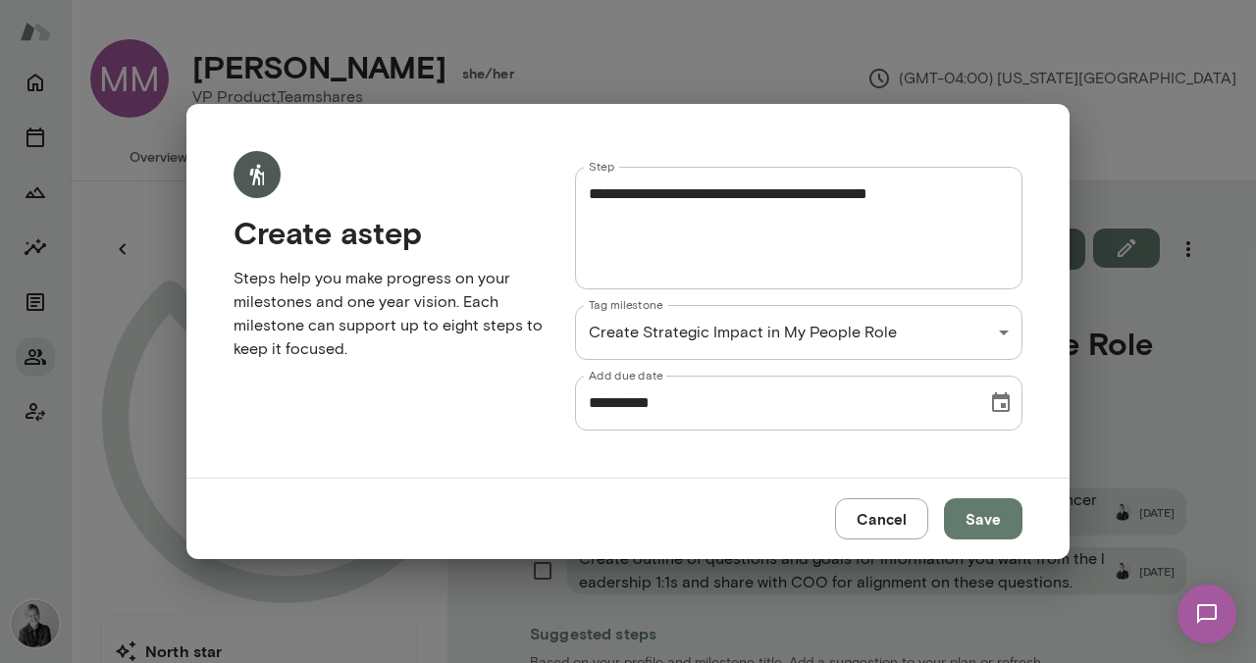
click at [978, 534] on button "Save" at bounding box center [983, 518] width 78 height 41
